Goal: Check status: Check status

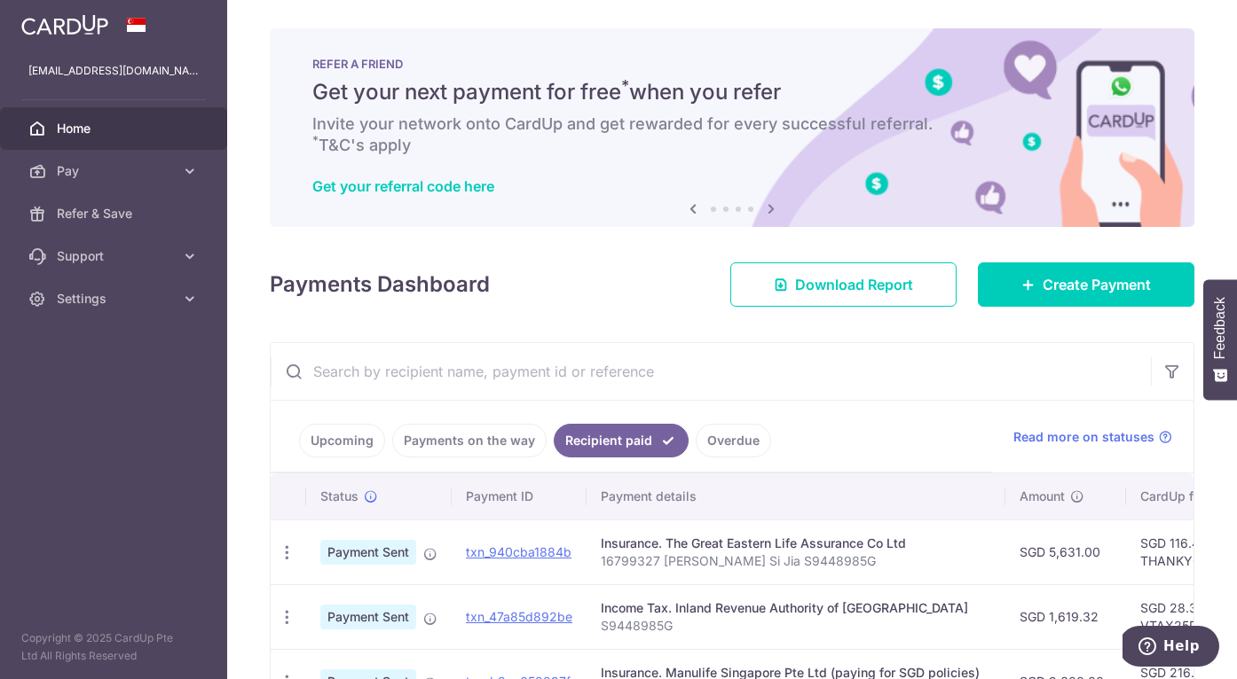
scroll to position [344, 0]
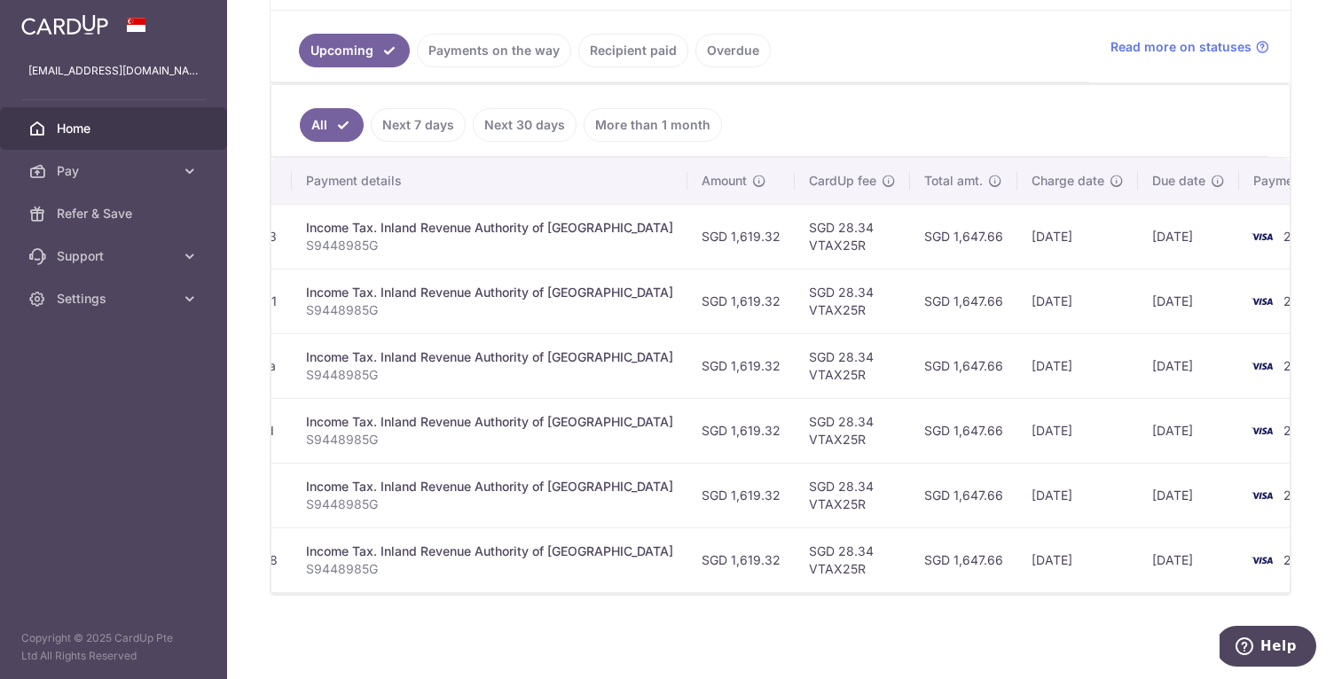
scroll to position [0, 352]
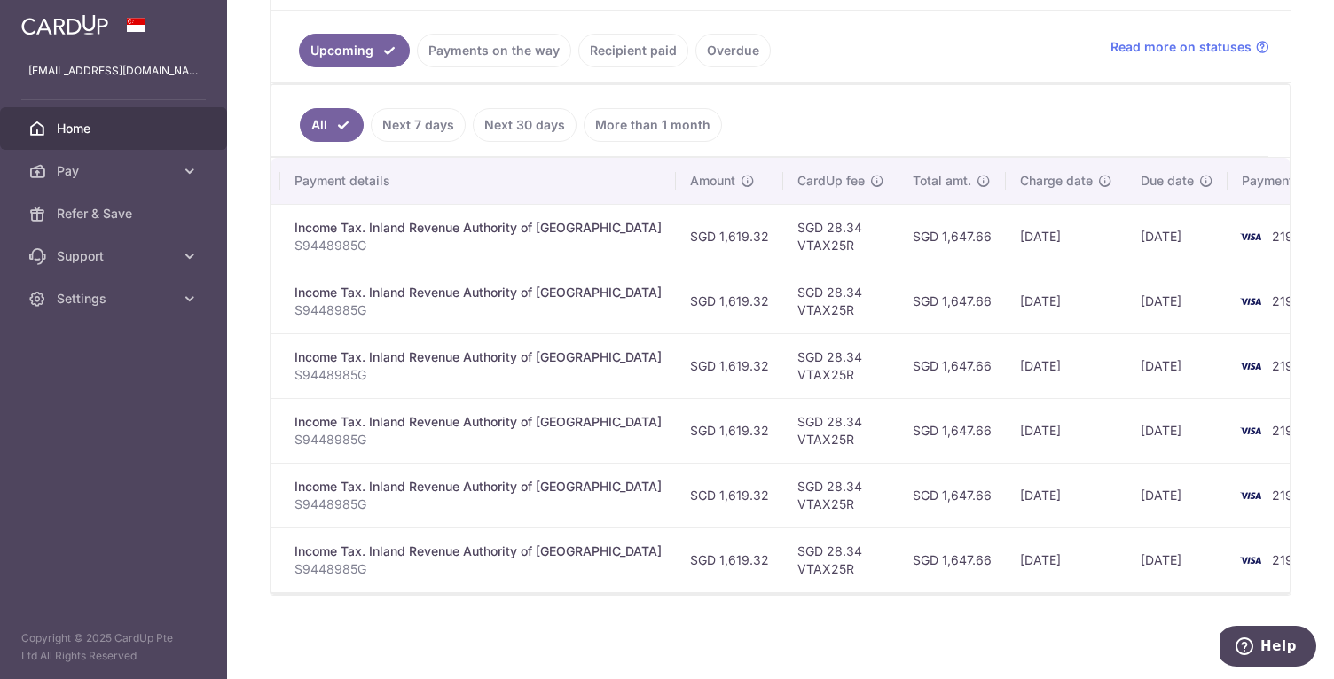
click at [638, 54] on link "Recipient paid" at bounding box center [633, 51] width 110 height 34
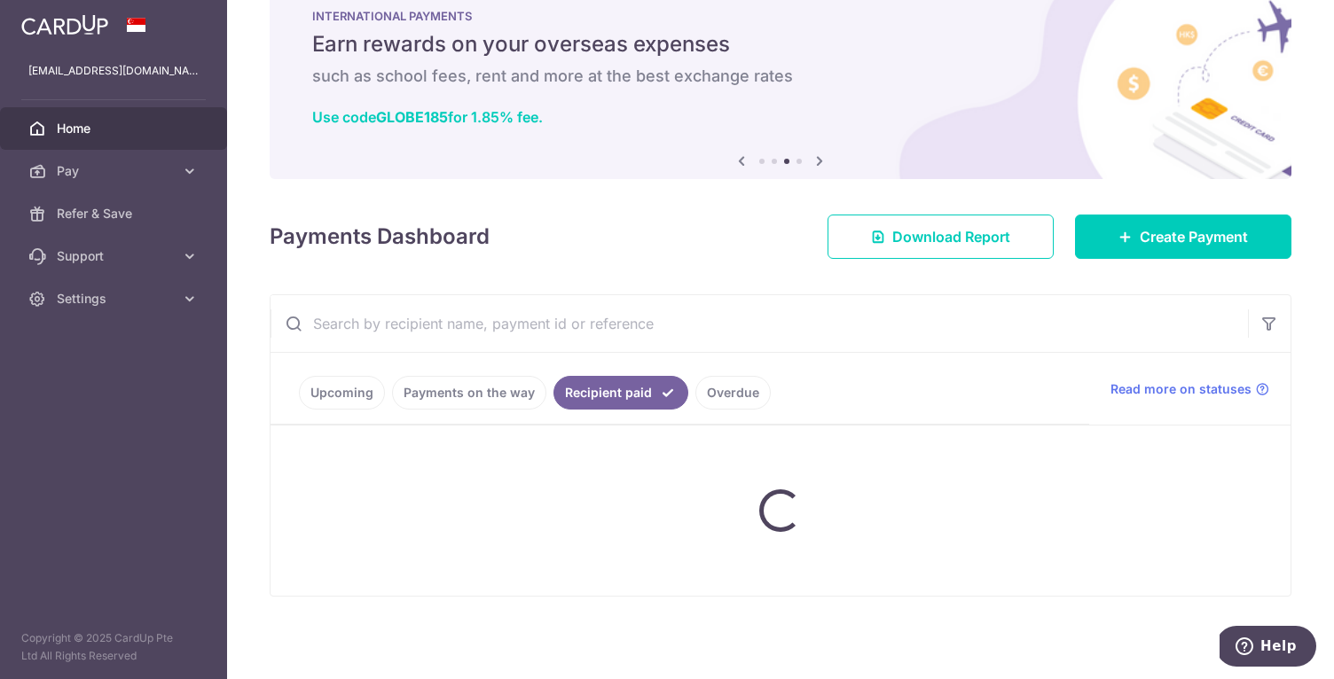
scroll to position [390, 0]
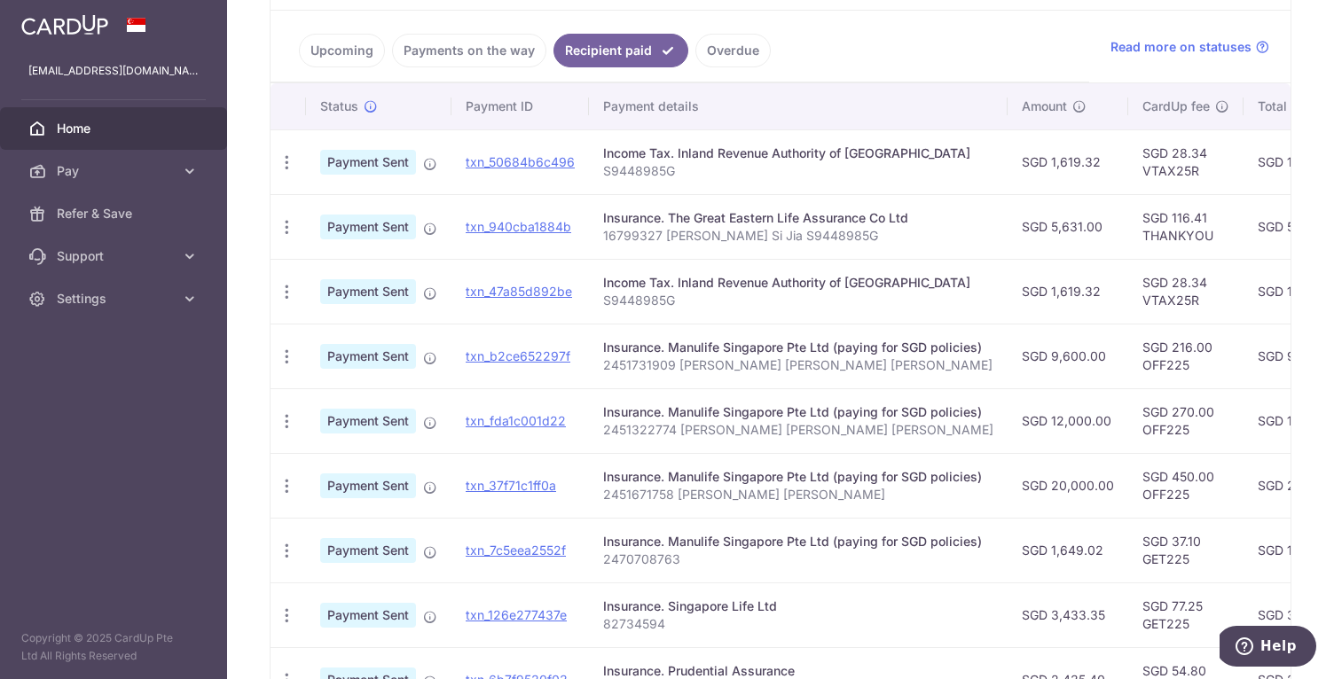
click at [487, 51] on link "Payments on the way" at bounding box center [469, 51] width 154 height 34
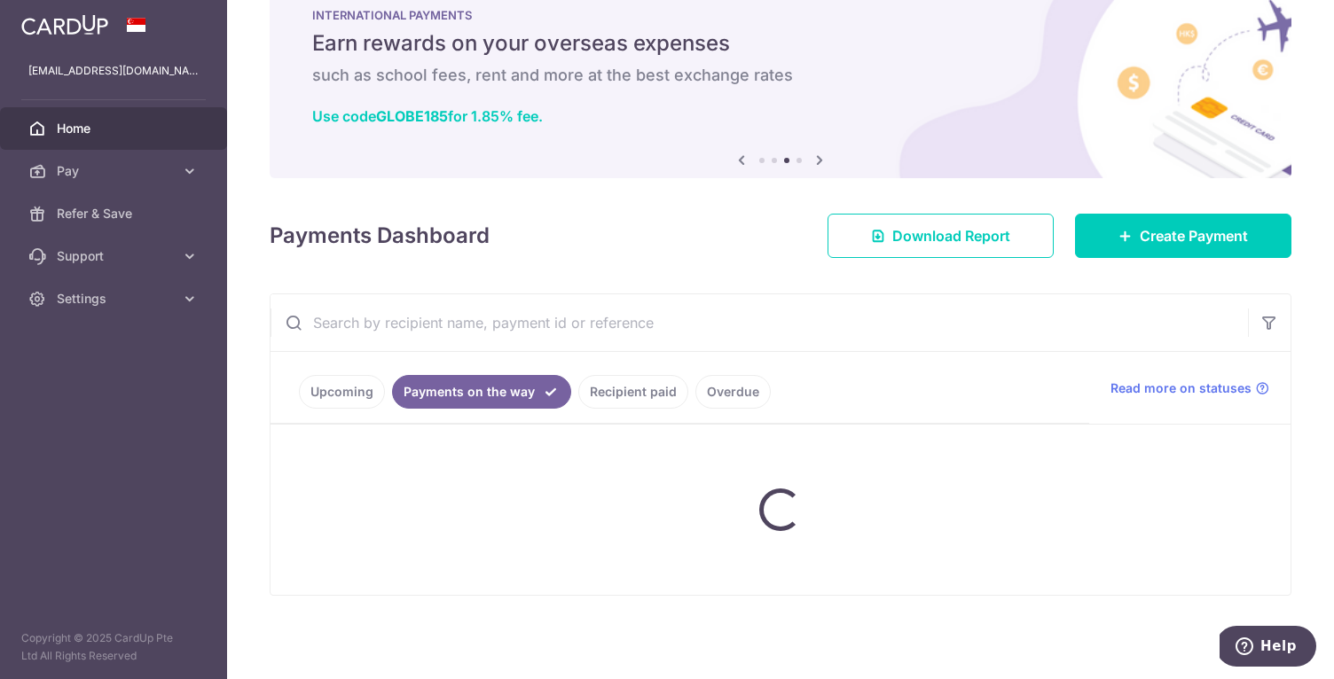
scroll to position [112, 0]
